Goal: Task Accomplishment & Management: Manage account settings

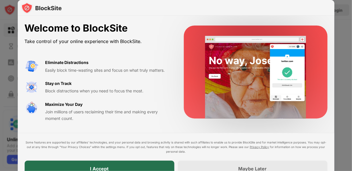
click at [106, 167] on div "I Accept" at bounding box center [99, 169] width 19 height 6
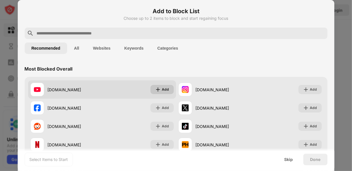
click at [164, 91] on div "Add" at bounding box center [165, 90] width 7 height 6
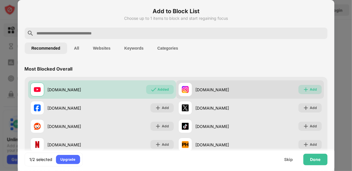
click at [310, 91] on div "Add" at bounding box center [313, 90] width 7 height 6
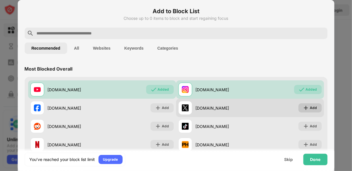
click at [310, 108] on div "Add" at bounding box center [313, 108] width 7 height 6
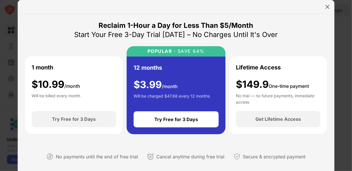
click at [323, 10] on div at bounding box center [176, 7] width 317 height 14
click at [327, 5] on img at bounding box center [328, 7] width 6 height 6
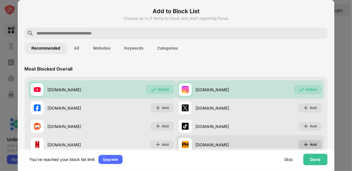
click at [310, 144] on div "Add" at bounding box center [313, 145] width 7 height 6
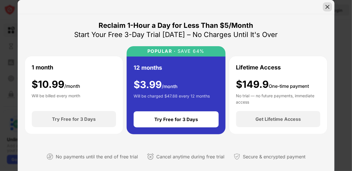
drag, startPoint x: 332, startPoint y: 7, endPoint x: 330, endPoint y: 10, distance: 3.4
click at [331, 9] on div at bounding box center [327, 6] width 9 height 9
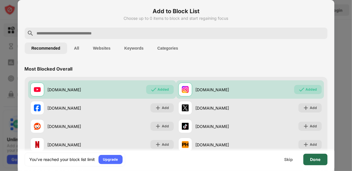
click at [309, 159] on div "Done" at bounding box center [316, 160] width 24 height 12
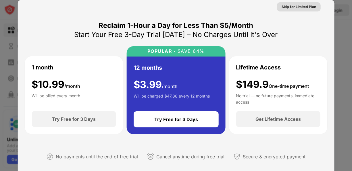
click at [295, 7] on div "Skip for Limited Plan" at bounding box center [299, 7] width 35 height 6
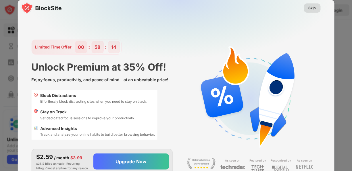
click at [313, 7] on div "Skip" at bounding box center [312, 8] width 7 height 6
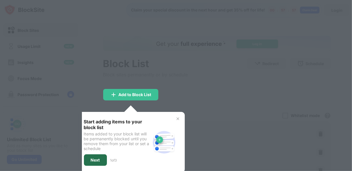
click at [93, 158] on div "Next" at bounding box center [95, 160] width 9 height 5
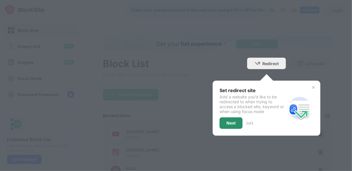
click at [223, 120] on div "Next" at bounding box center [231, 124] width 23 height 12
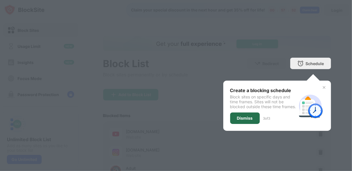
click at [246, 121] on div "Dismiss" at bounding box center [245, 118] width 16 height 5
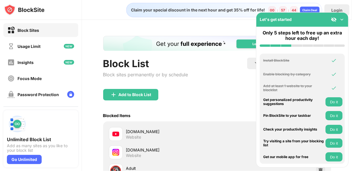
click at [144, 29] on div "Block List Block sites permanently or by schedule Redirect Choose a site to be …" at bounding box center [217, 132] width 270 height 225
click at [216, 26] on div "Block List Block sites permanently or by schedule Redirect Choose a site to be …" at bounding box center [217, 132] width 270 height 225
click at [341, 19] on img at bounding box center [342, 20] width 6 height 6
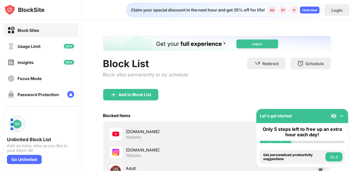
click at [344, 116] on img at bounding box center [342, 116] width 6 height 6
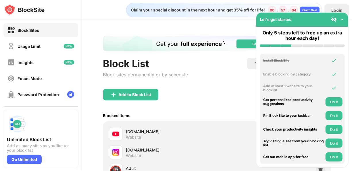
click at [343, 19] on img at bounding box center [342, 20] width 6 height 6
